Goal: Find contact information: Find contact information

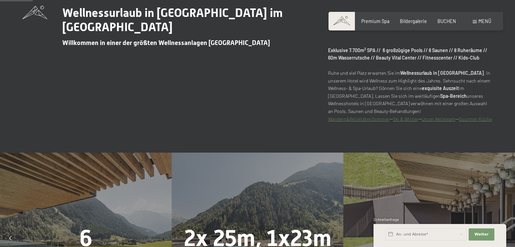
scroll to position [271, 0]
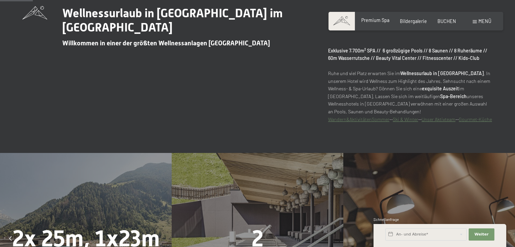
click at [376, 21] on span "Premium Spa" at bounding box center [375, 20] width 28 height 6
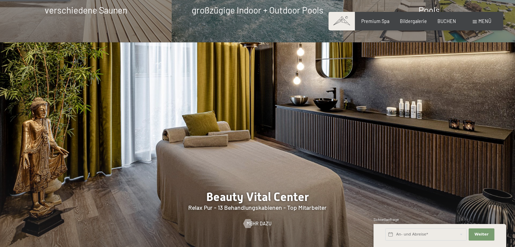
scroll to position [643, 0]
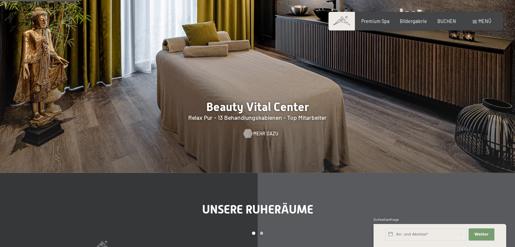
click at [260, 137] on span "Mehr dazu" at bounding box center [265, 133] width 25 height 7
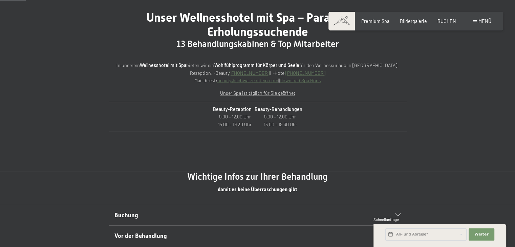
scroll to position [237, 0]
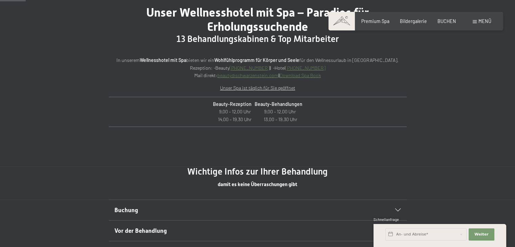
click at [236, 75] on link "beauty@ no-spam. schwarzenstein. no-spam. com" at bounding box center [247, 75] width 61 height 6
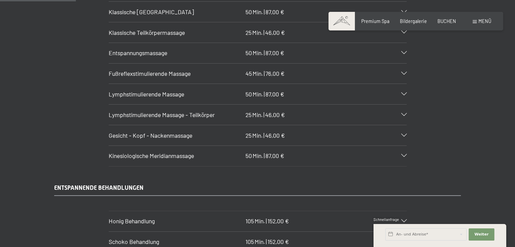
scroll to position [710, 0]
